Goal: Task Accomplishment & Management: Complete application form

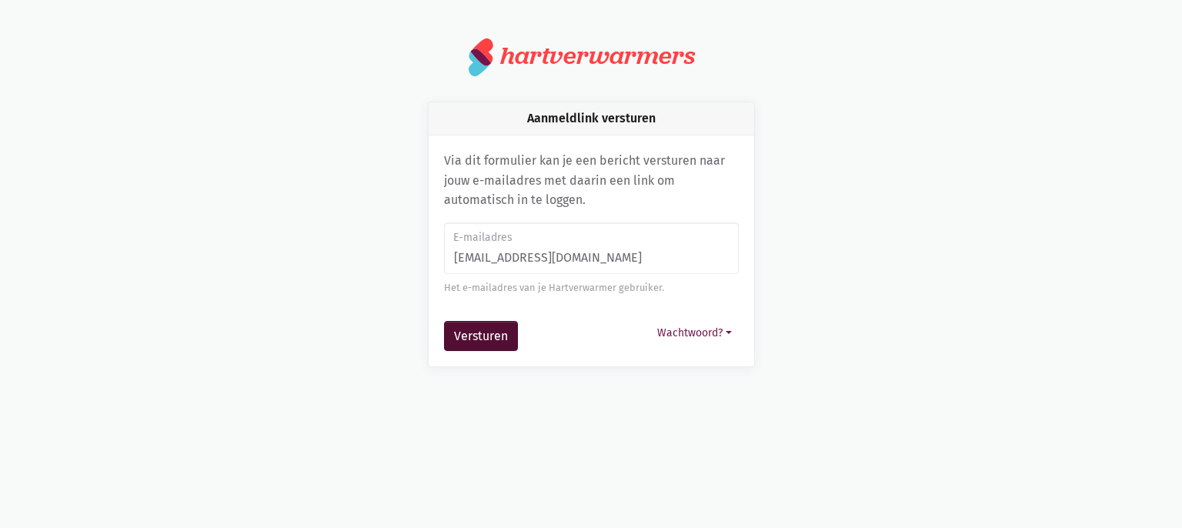
type input "[EMAIL_ADDRESS][DOMAIN_NAME]"
click at [479, 346] on button "Versturen" at bounding box center [481, 336] width 74 height 31
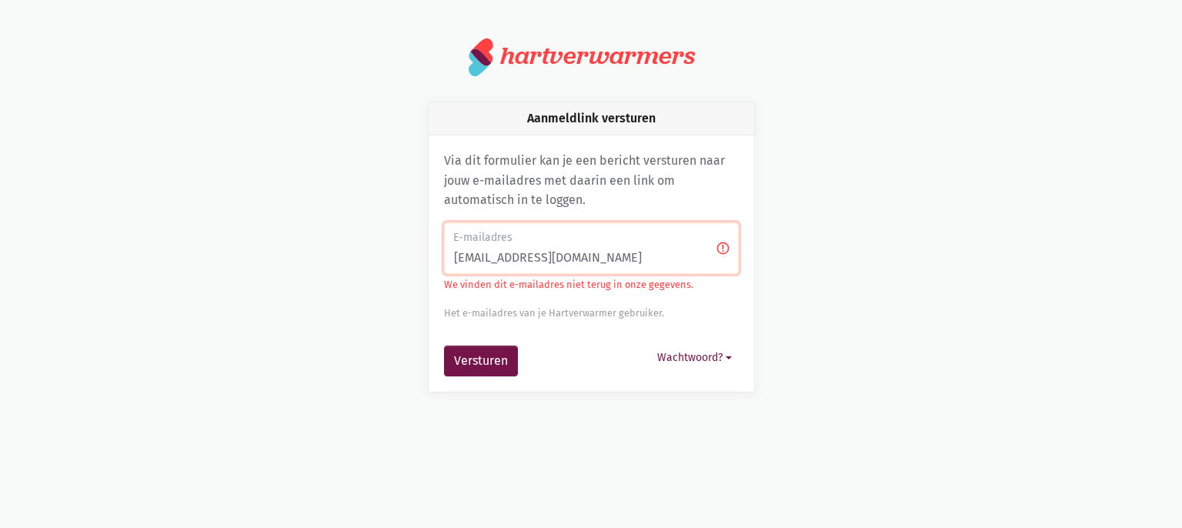
drag, startPoint x: 600, startPoint y: 253, endPoint x: 416, endPoint y: 266, distance: 184.4
click at [416, 266] on div "Aanmeldlink versturen Via dit formulier kan je een bericht versturen naar jouw …" at bounding box center [592, 247] width 366 height 291
type input "[PERSON_NAME][EMAIL_ADDRESS][DOMAIN_NAME]"
click at [475, 369] on button "Versturen" at bounding box center [481, 361] width 74 height 31
